Goal: Task Accomplishment & Management: Manage account settings

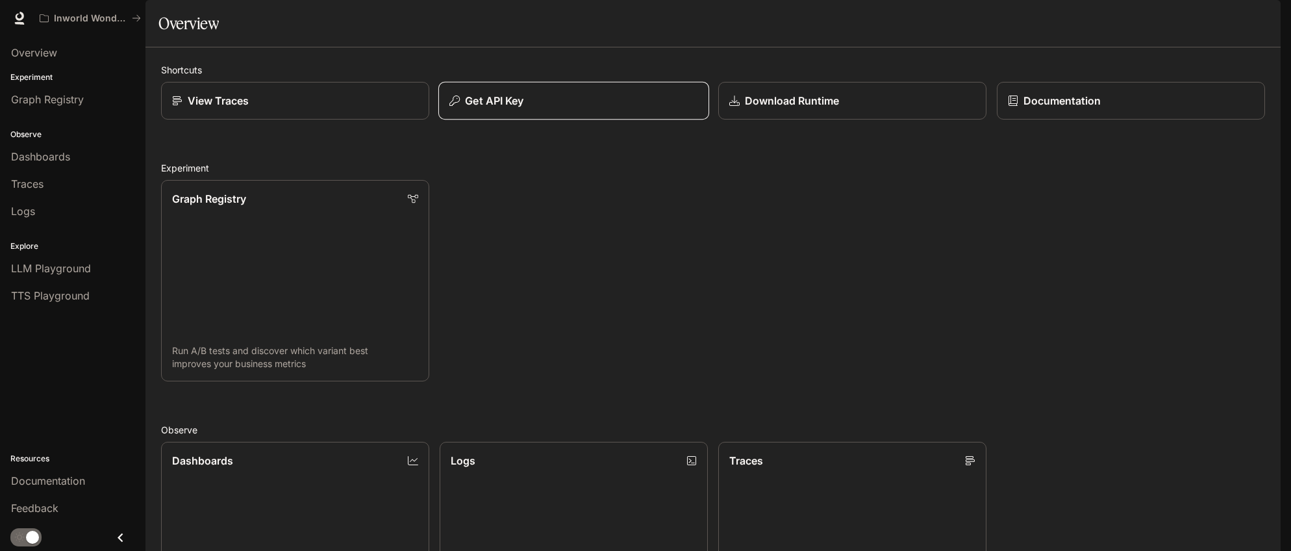
click at [483, 108] on p "Get API Key" at bounding box center [494, 101] width 58 height 16
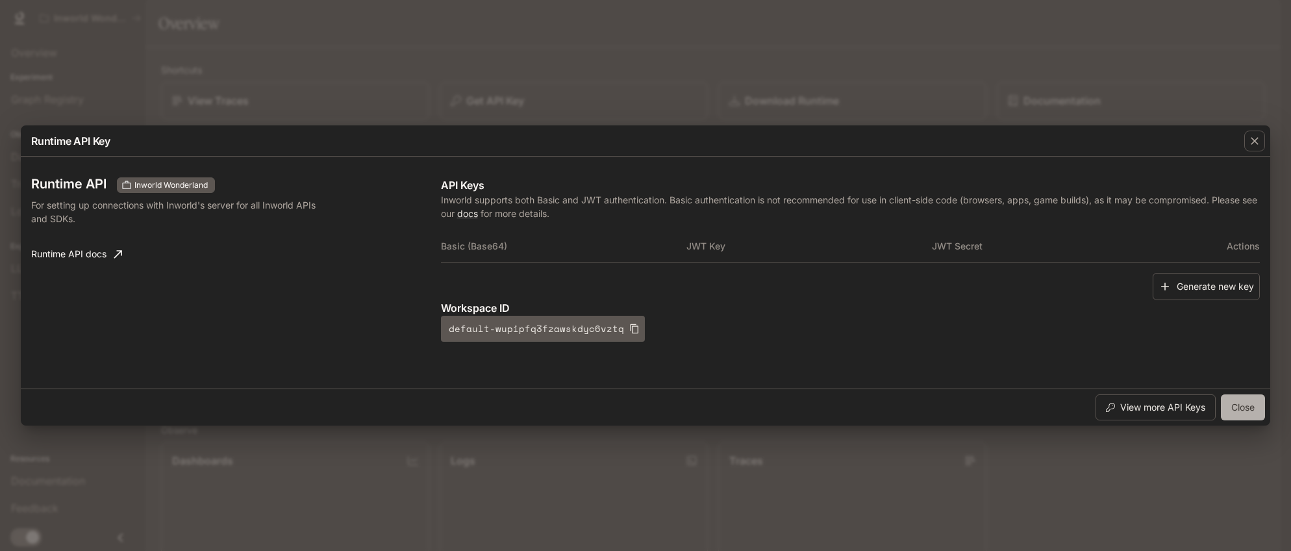
click at [1240, 405] on button "Close" at bounding box center [1243, 407] width 44 height 26
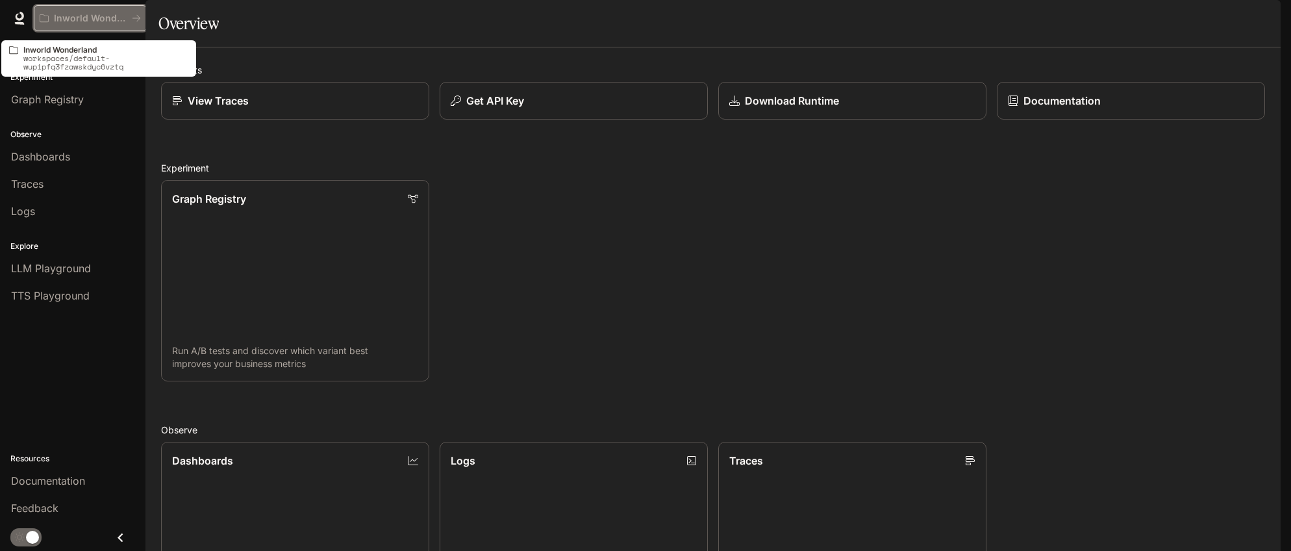
click at [123, 19] on p "Inworld Wonderland" at bounding box center [90, 18] width 73 height 11
click at [93, 18] on p "Inworld Wonderland" at bounding box center [90, 18] width 73 height 11
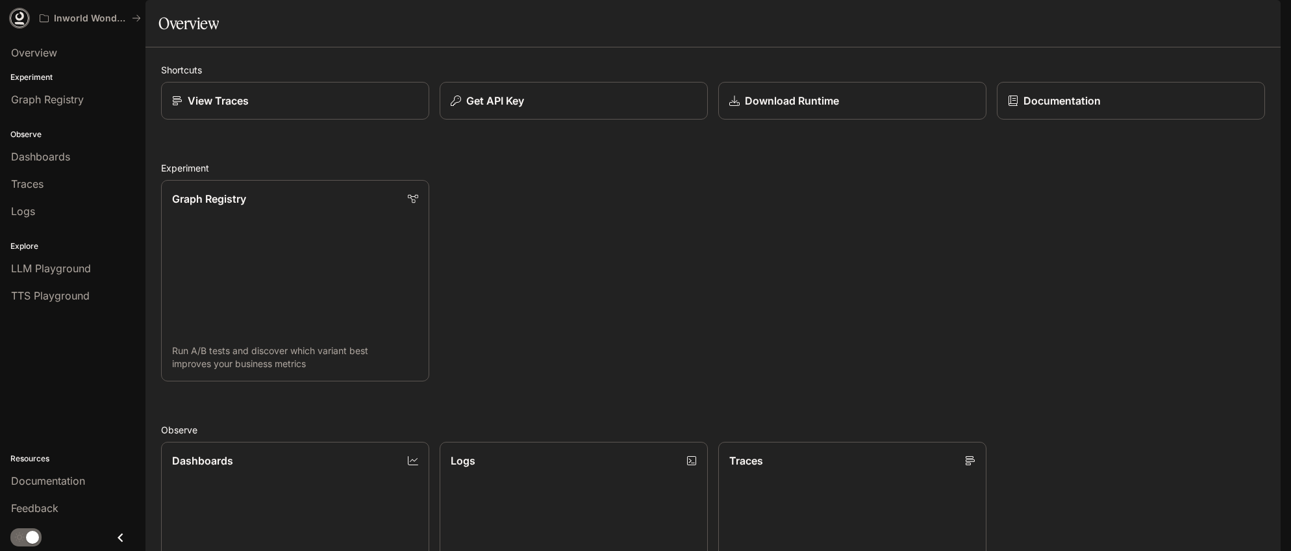
click at [21, 18] on icon at bounding box center [20, 16] width 8 height 9
click at [34, 55] on span "Overview" at bounding box center [34, 53] width 46 height 16
click at [1262, 18] on img "button" at bounding box center [1262, 18] width 18 height 18
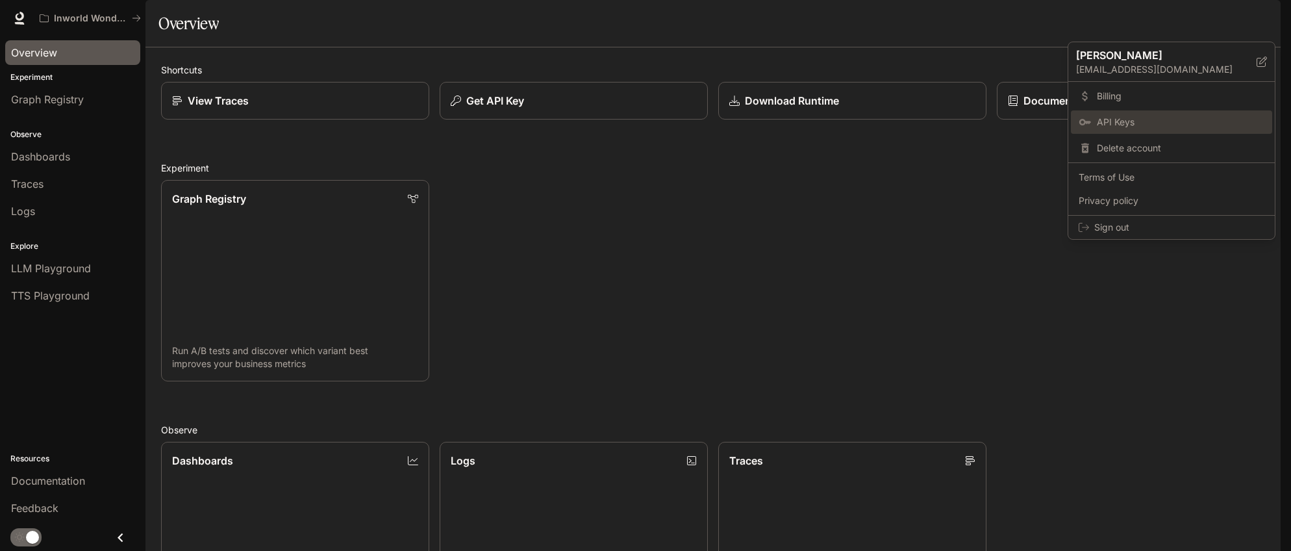
click at [1124, 119] on span "API Keys" at bounding box center [1181, 122] width 168 height 13
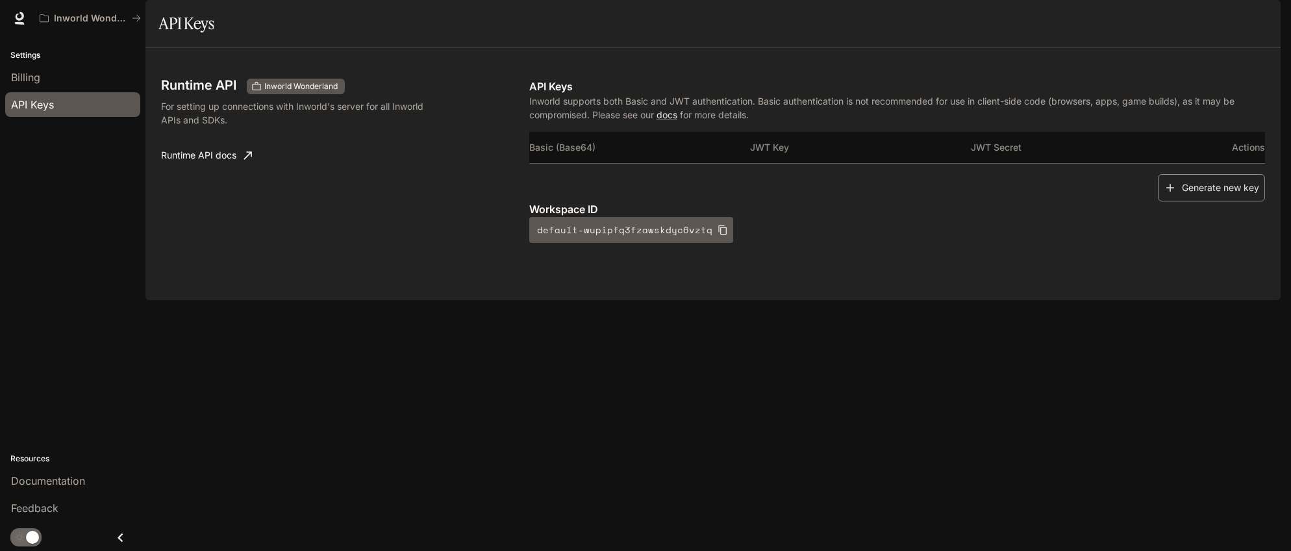
click at [1223, 202] on button "Generate new key" at bounding box center [1211, 188] width 107 height 28
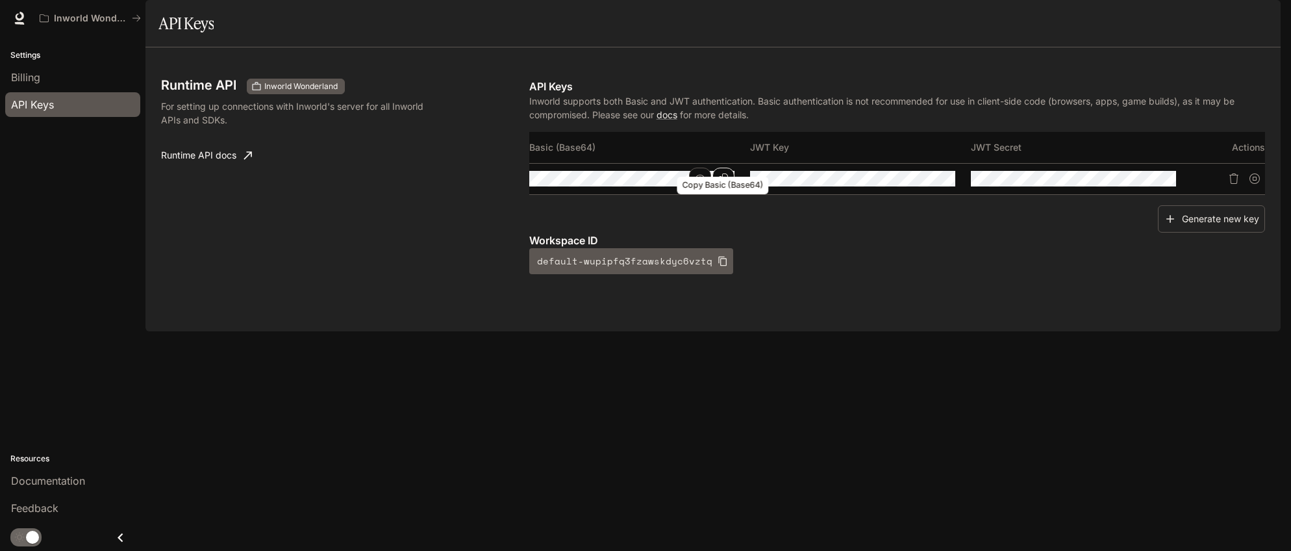
click at [720, 184] on icon "Copy Basic (Base64)" at bounding box center [723, 178] width 10 height 10
click at [946, 184] on icon "Copy Key" at bounding box center [944, 178] width 10 height 10
click at [911, 190] on button "button" at bounding box center [921, 179] width 22 height 22
click at [1140, 184] on icon "button" at bounding box center [1141, 178] width 10 height 10
click at [1162, 184] on icon "Copy Secret" at bounding box center [1165, 178] width 10 height 10
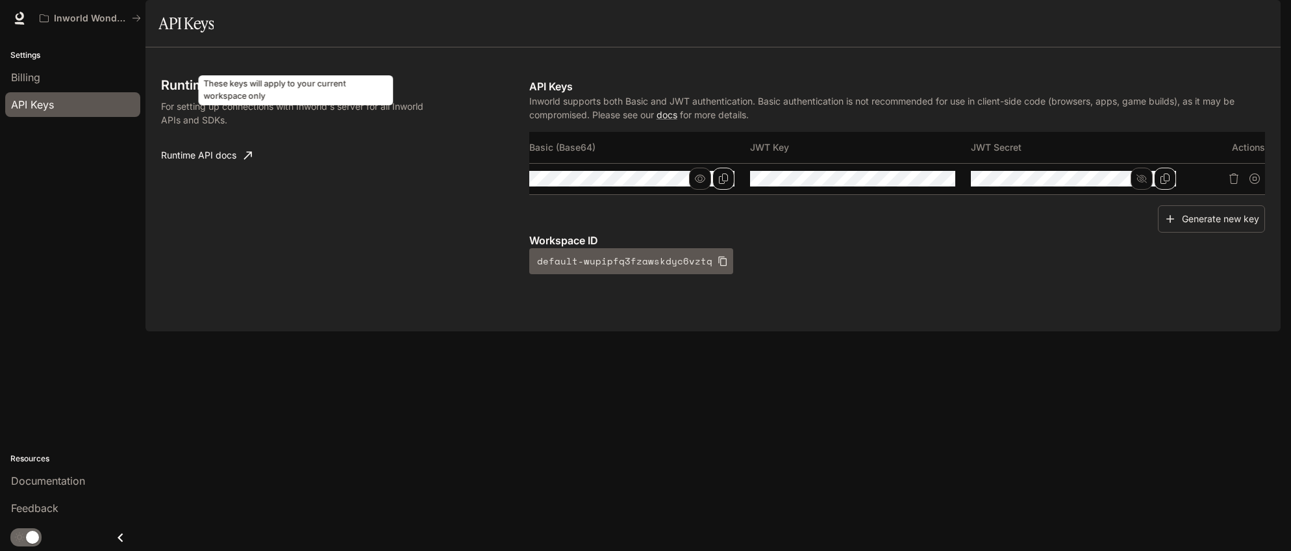
click at [276, 92] on span "Inworld Wonderland" at bounding box center [301, 87] width 84 height 12
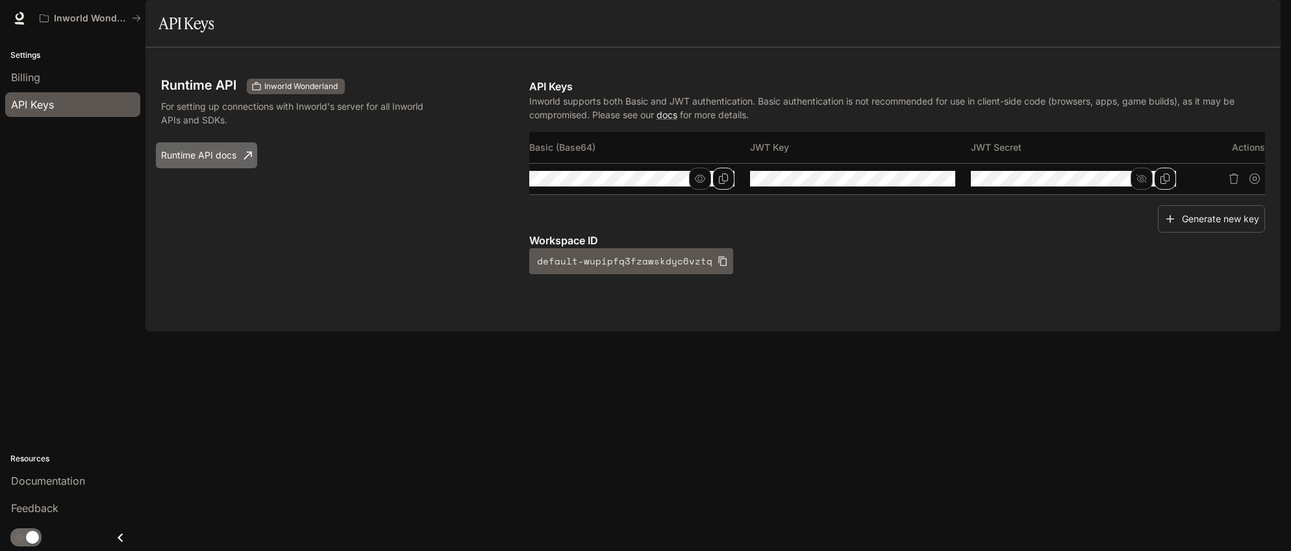
click at [229, 168] on link "Runtime API docs" at bounding box center [206, 155] width 101 height 26
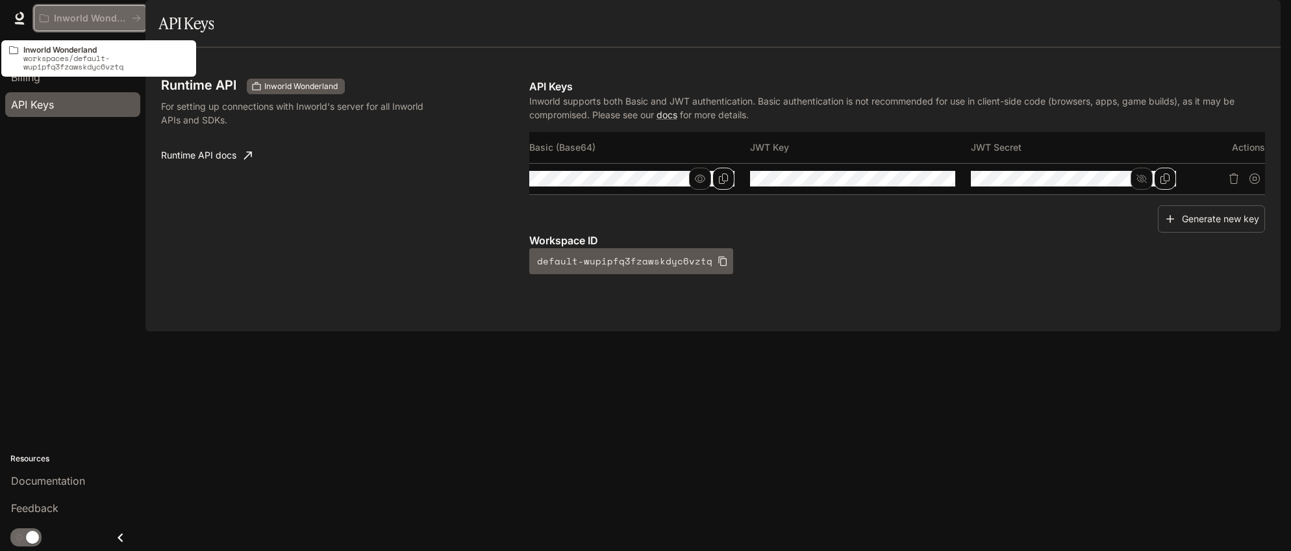
click at [133, 17] on icon "All workspaces" at bounding box center [136, 18] width 9 height 9
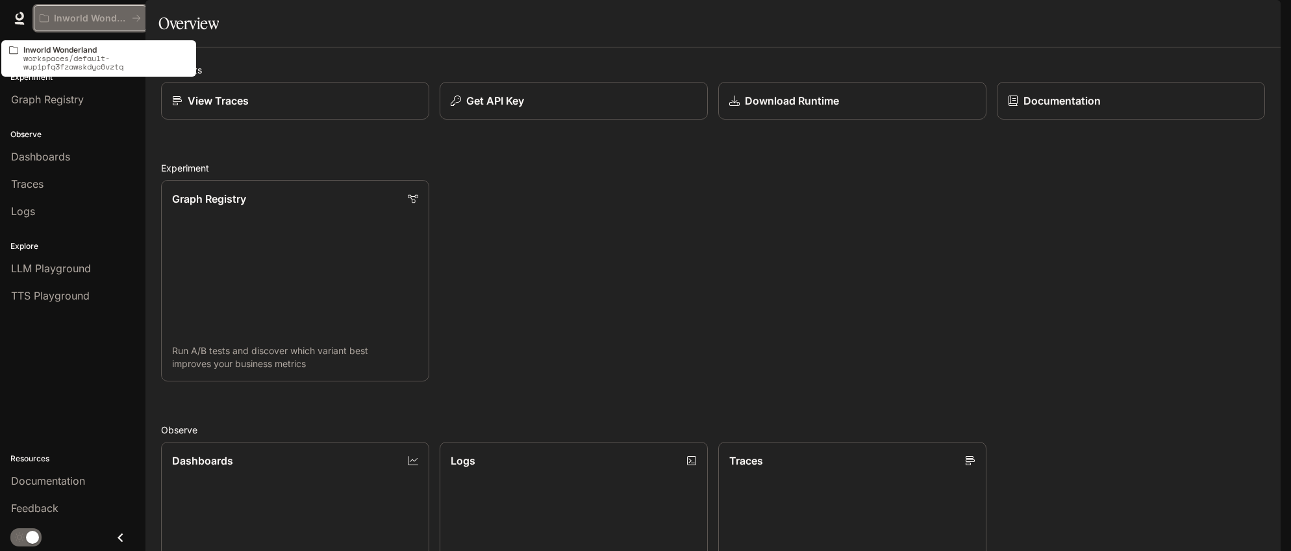
click at [118, 18] on p "Inworld Wonderland" at bounding box center [90, 18] width 73 height 11
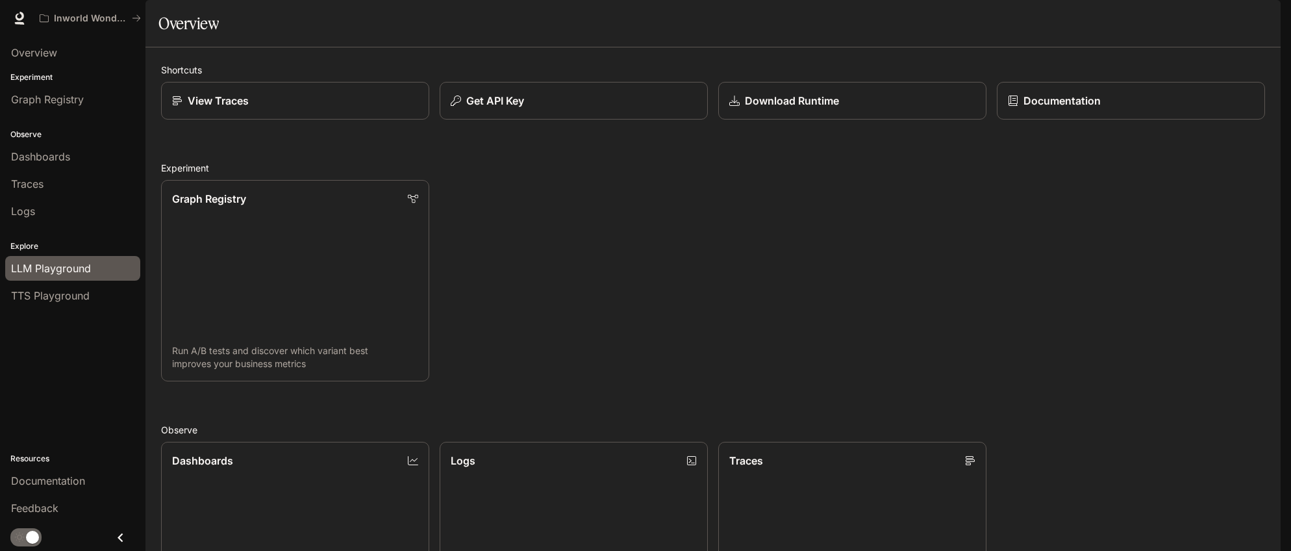
click at [49, 265] on span "LLM Playground" at bounding box center [51, 268] width 80 height 16
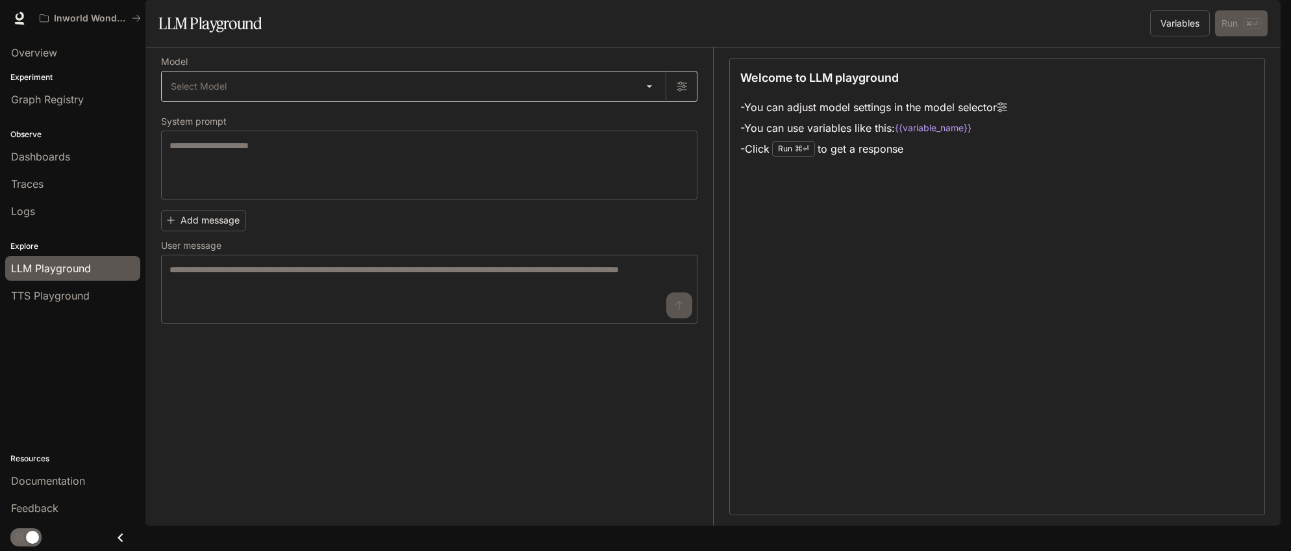
click at [200, 120] on body "Skip to main content Inworld Wonderland Documentation Documentation Portal Over…" at bounding box center [645, 275] width 1291 height 551
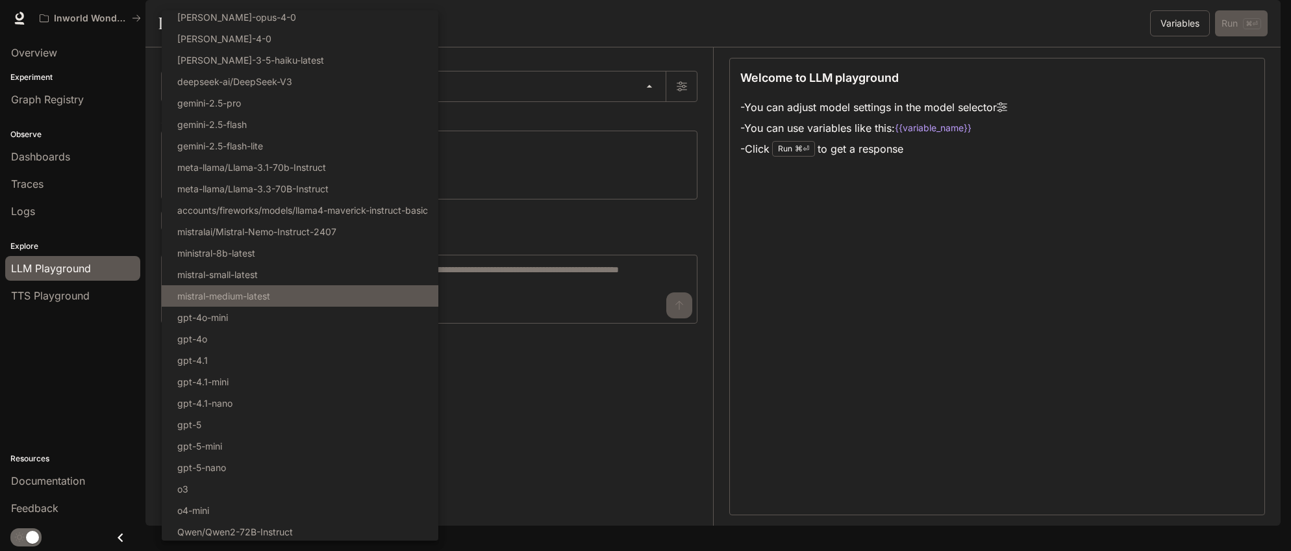
scroll to position [6, 0]
drag, startPoint x: 59, startPoint y: 285, endPoint x: 58, endPoint y: 292, distance: 6.6
click at [59, 286] on div at bounding box center [645, 275] width 1291 height 551
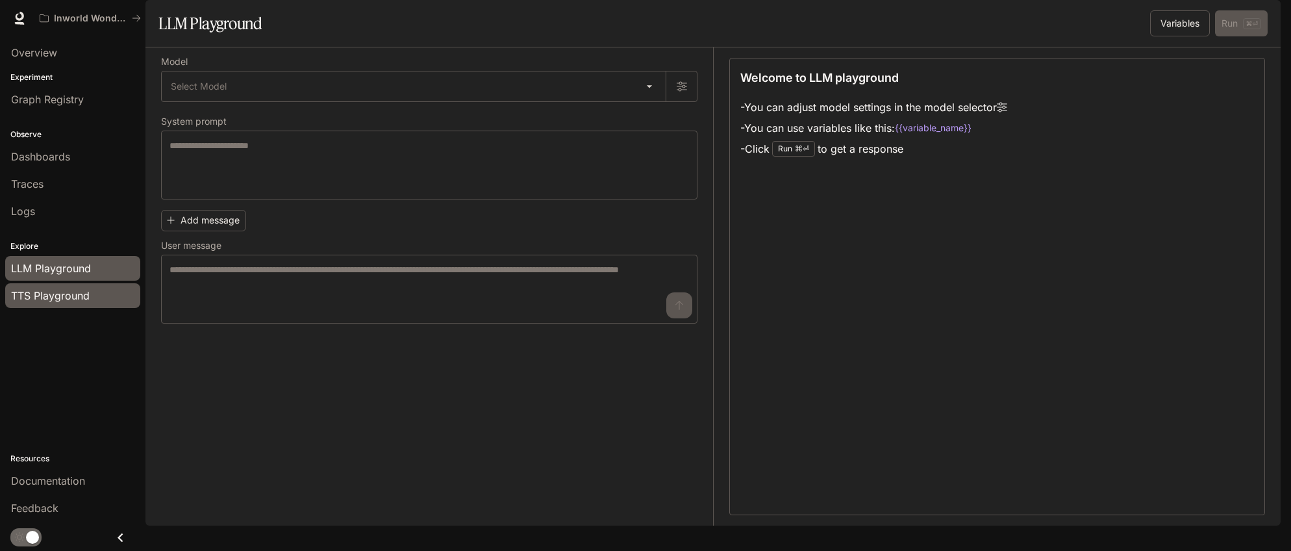
click at [64, 299] on span "TTS Playground" at bounding box center [50, 296] width 79 height 16
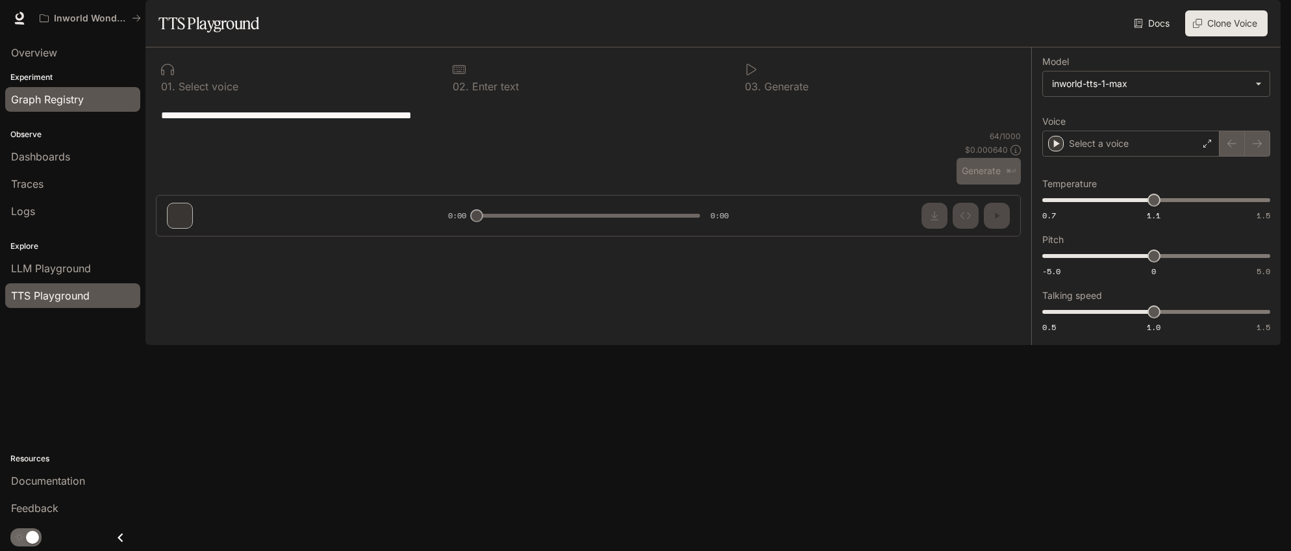
type input "***"
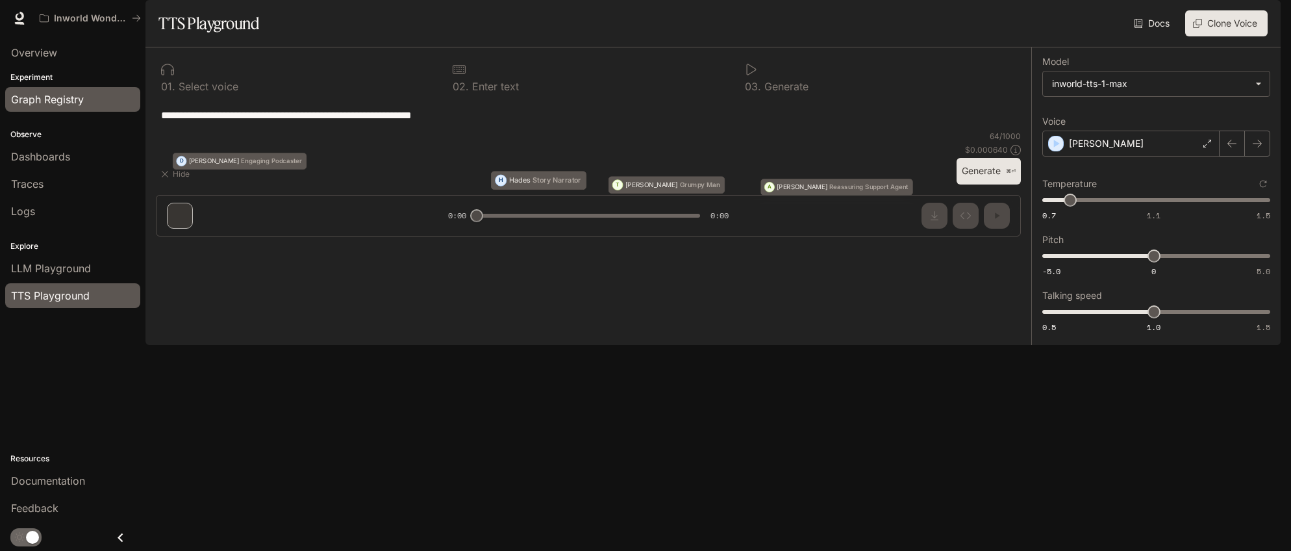
click at [50, 92] on span "Graph Registry" at bounding box center [47, 100] width 73 height 16
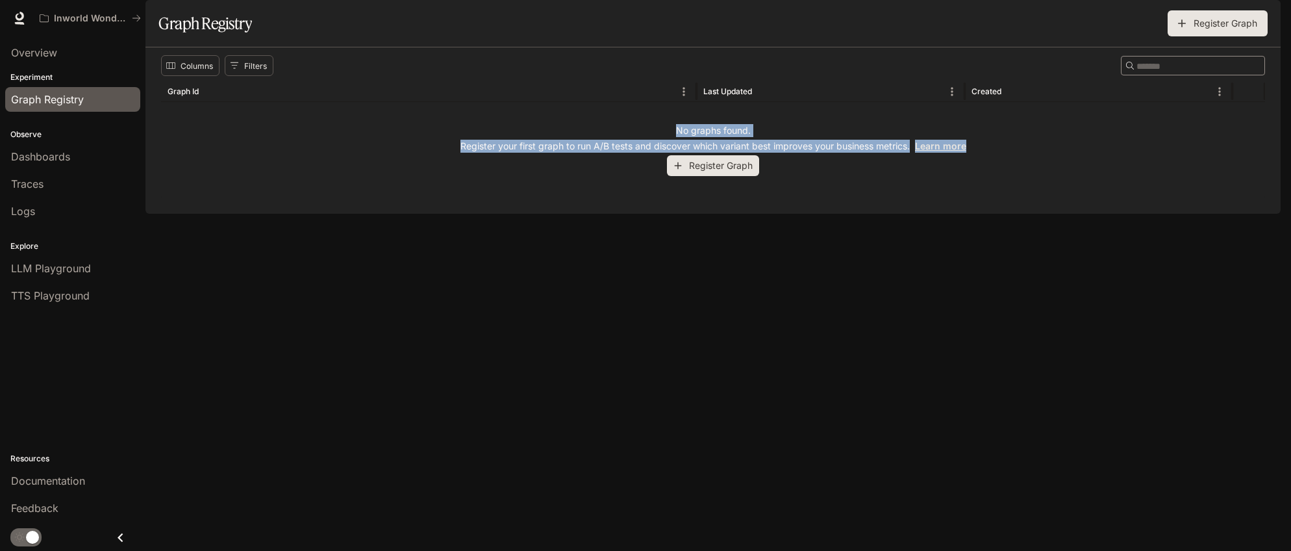
drag, startPoint x: 667, startPoint y: 166, endPoint x: 829, endPoint y: 196, distance: 164.4
click at [829, 195] on div "No graphs found. Register your first graph to run A/B tests and discover which …" at bounding box center [713, 150] width 1104 height 96
click at [831, 198] on div "No graphs found. Register your first graph to run A/B tests and discover which …" at bounding box center [713, 150] width 1104 height 96
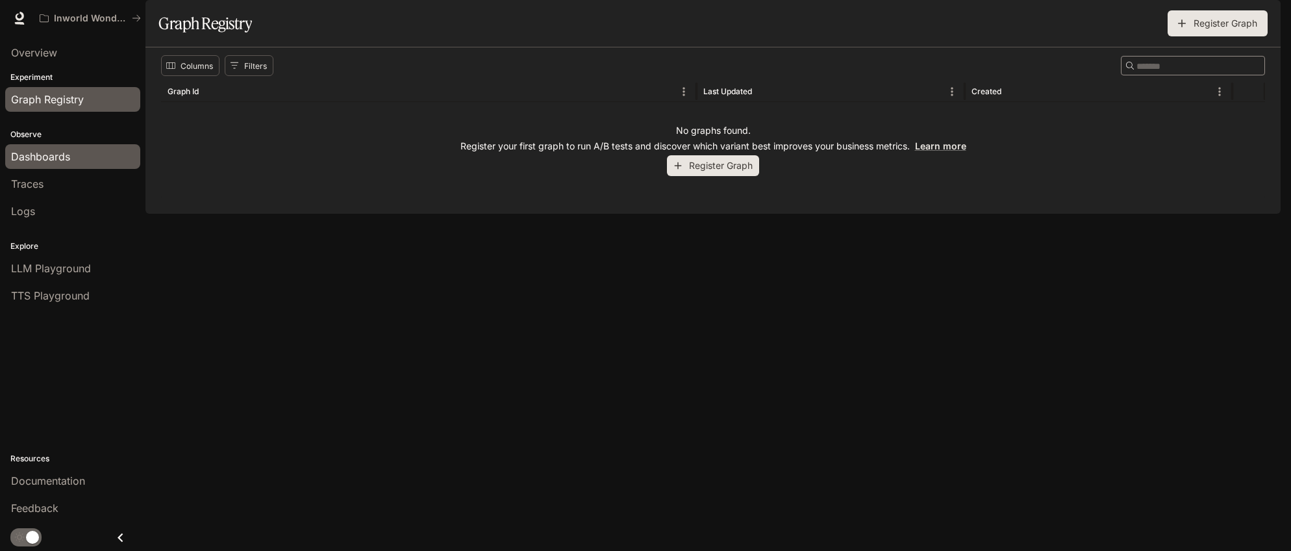
click at [58, 155] on span "Dashboards" at bounding box center [40, 157] width 59 height 16
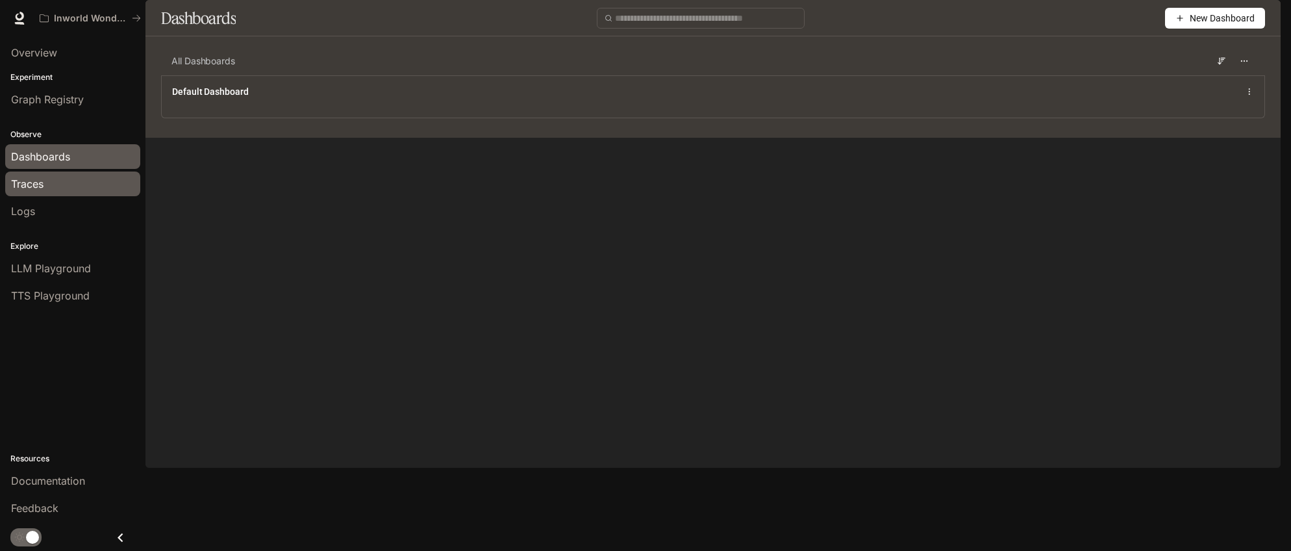
click at [56, 187] on div "Traces" at bounding box center [72, 184] width 123 height 16
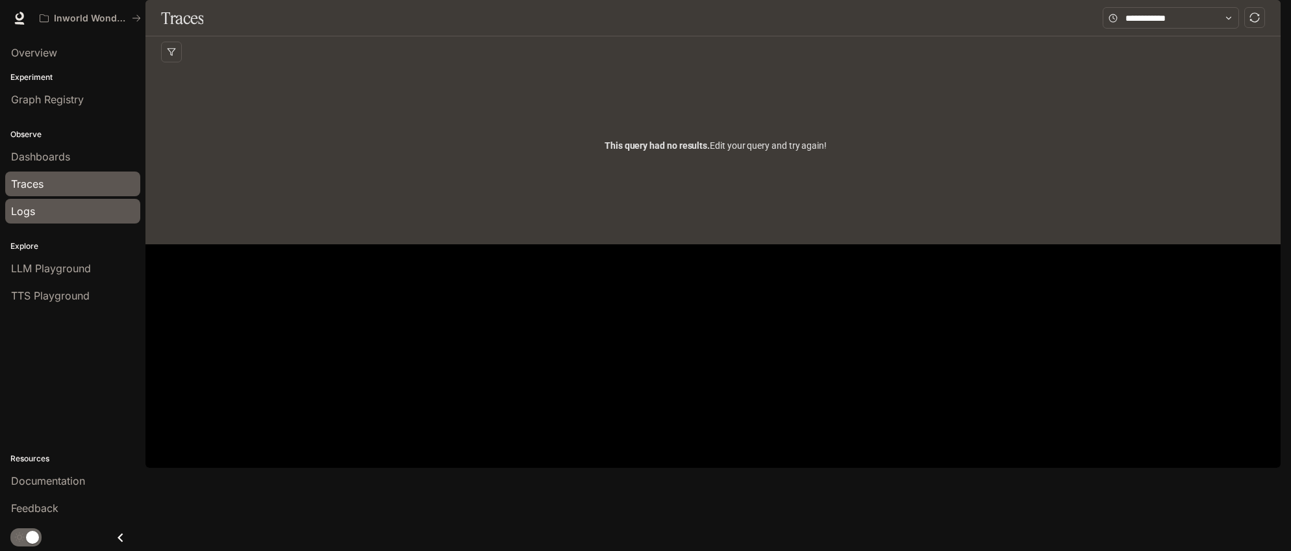
click at [54, 208] on div "Logs" at bounding box center [72, 211] width 123 height 16
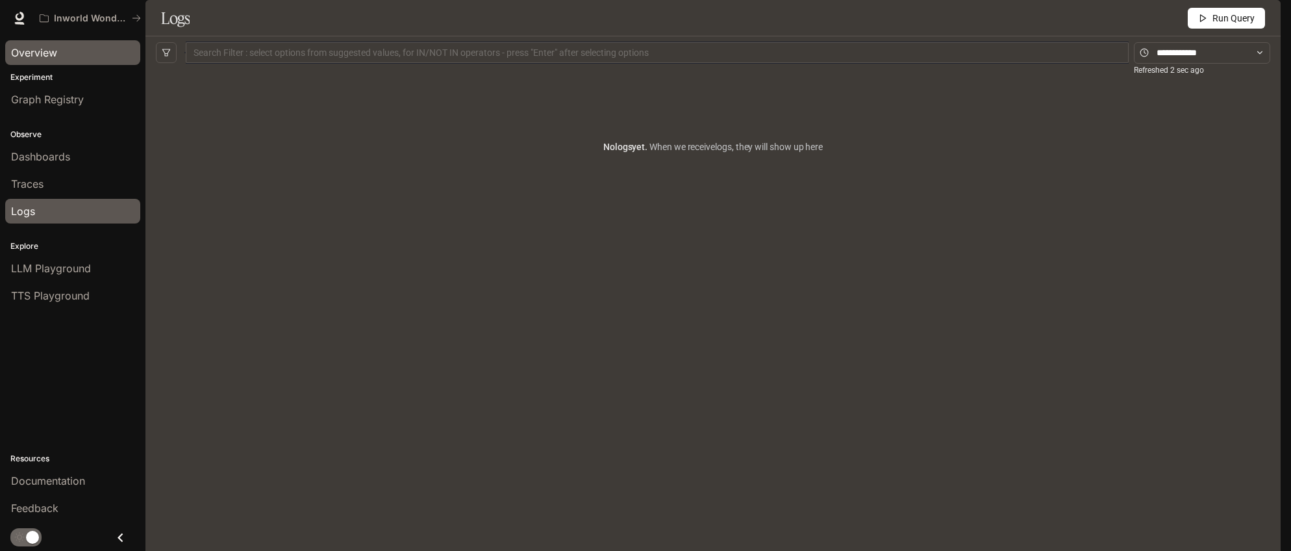
click at [53, 51] on span "Overview" at bounding box center [34, 53] width 46 height 16
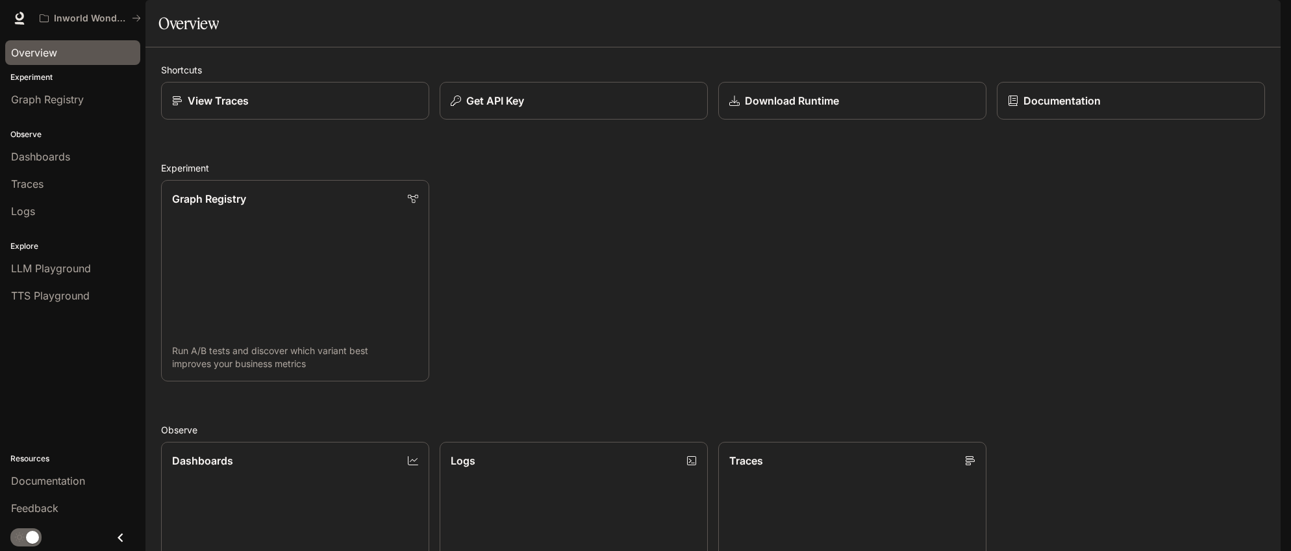
scroll to position [3, 0]
click at [25, 17] on icon at bounding box center [19, 18] width 13 height 13
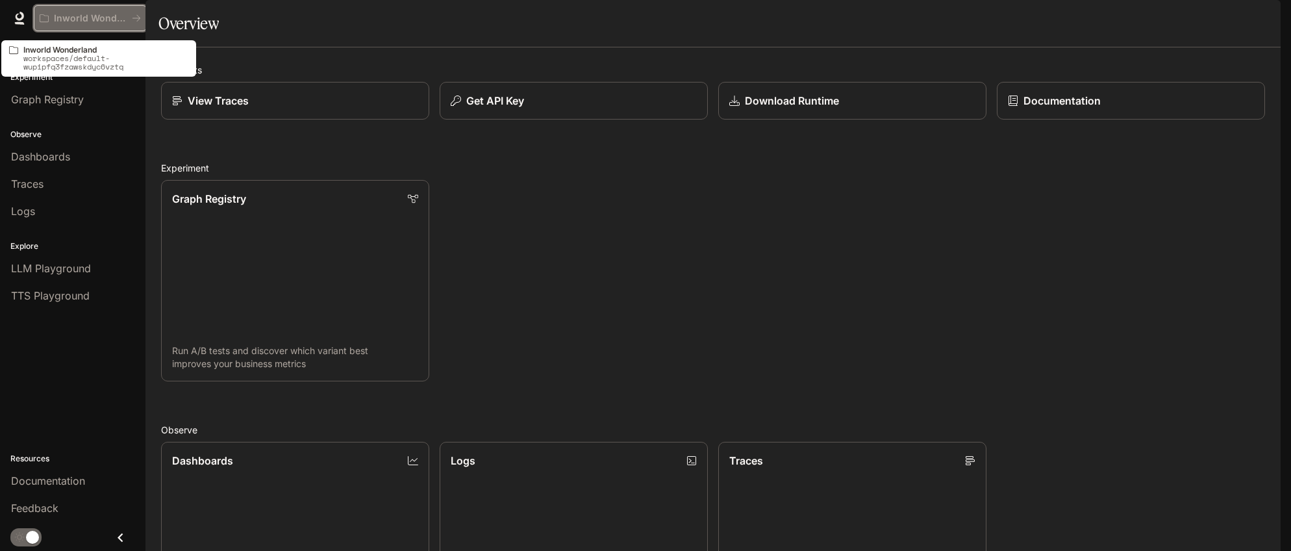
click at [89, 26] on button "Inworld Wonderland" at bounding box center [90, 18] width 113 height 26
click at [43, 22] on icon "All workspaces" at bounding box center [44, 18] width 9 height 9
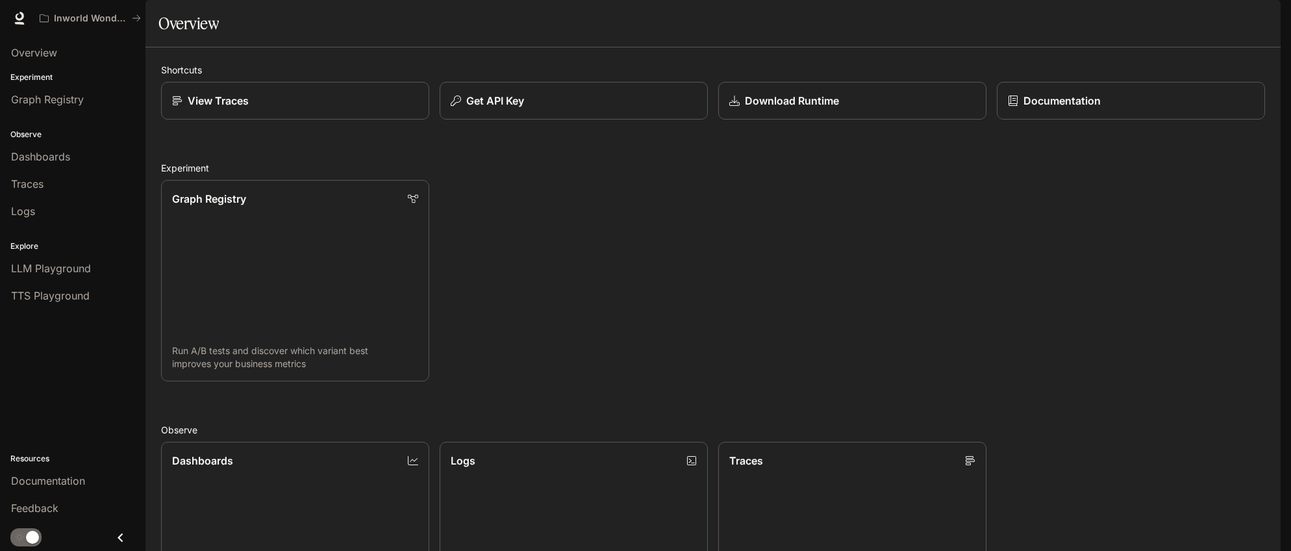
click at [1264, 16] on img "button" at bounding box center [1262, 18] width 18 height 18
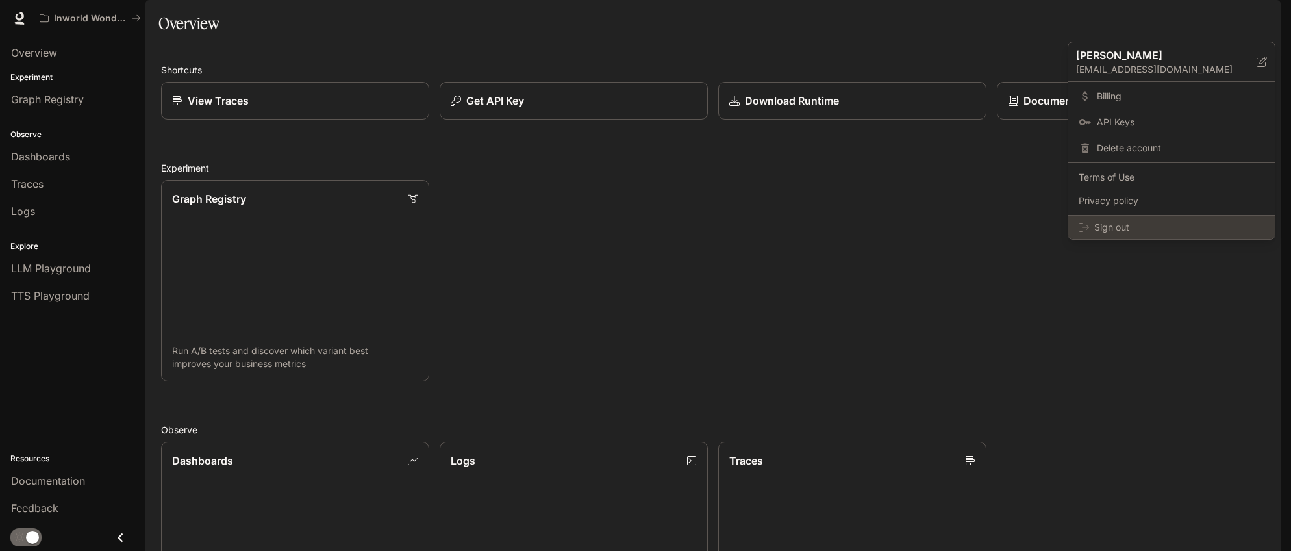
click at [1122, 225] on span "Sign out" at bounding box center [1179, 227] width 170 height 13
